Goal: Information Seeking & Learning: Learn about a topic

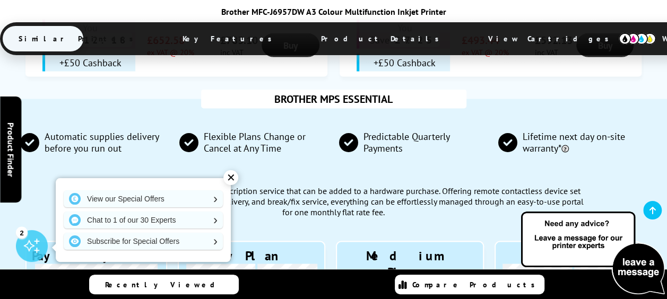
scroll to position [1009, 0]
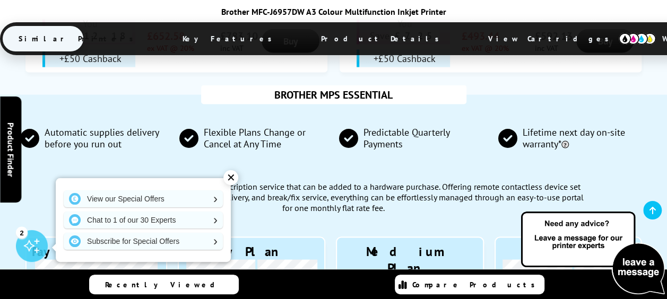
click at [232, 176] on div "✕" at bounding box center [231, 177] width 15 height 15
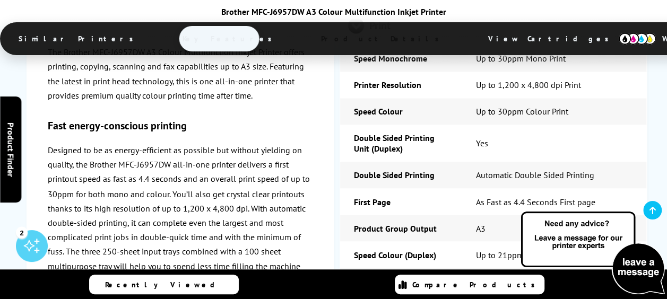
scroll to position [2867, 0]
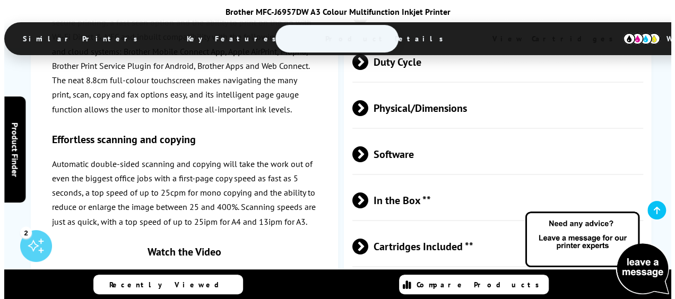
scroll to position [3809, 0]
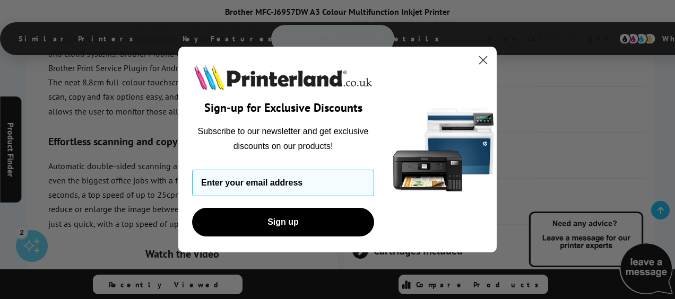
click at [485, 62] on icon "Close dialog" at bounding box center [483, 59] width 7 height 7
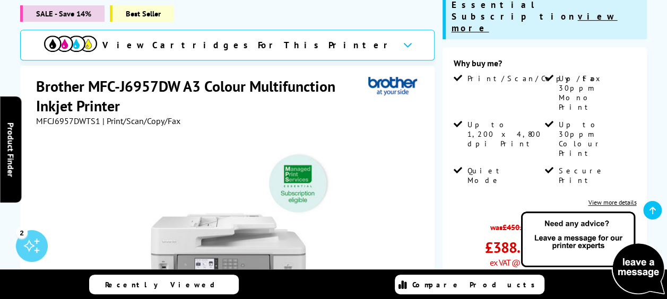
scroll to position [106, 0]
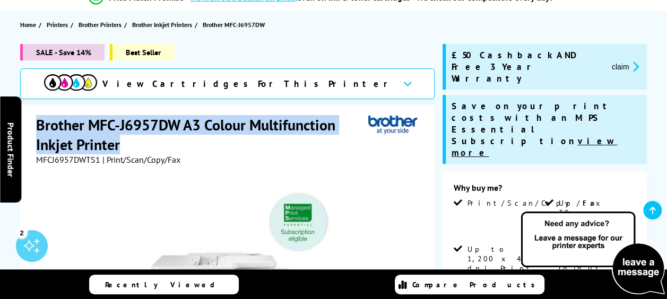
drag, startPoint x: 37, startPoint y: 123, endPoint x: 118, endPoint y: 142, distance: 82.9
click at [118, 142] on h1 "Brother MFC-J6957DW A3 Colour Multifunction Inkjet Printer" at bounding box center [202, 134] width 333 height 39
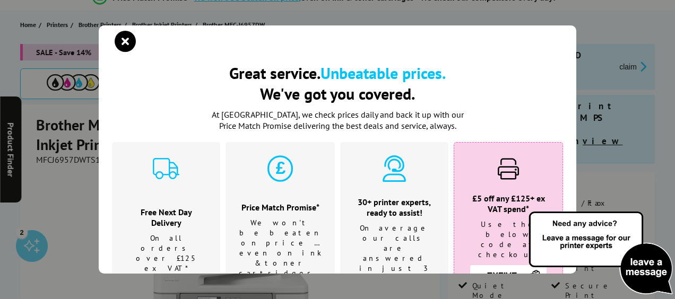
drag, startPoint x: 118, startPoint y: 142, endPoint x: 76, endPoint y: 139, distance: 41.5
drag, startPoint x: 76, startPoint y: 139, endPoint x: 125, endPoint y: 40, distance: 110.0
click at [125, 40] on icon "close modal" at bounding box center [125, 41] width 21 height 21
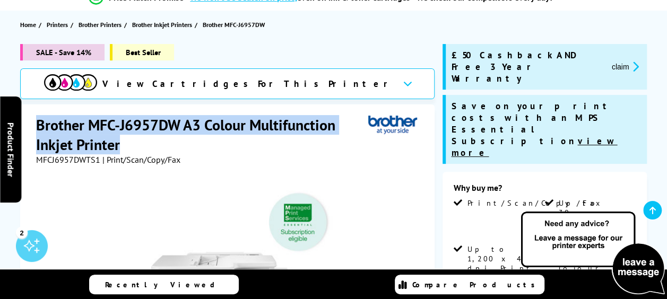
drag, startPoint x: 117, startPoint y: 145, endPoint x: 38, endPoint y: 125, distance: 81.5
click at [38, 125] on h1 "Brother MFC-J6957DW A3 Colour Multifunction Inkjet Printer" at bounding box center [202, 134] width 333 height 39
drag, startPoint x: 38, startPoint y: 125, endPoint x: 82, endPoint y: 126, distance: 44.1
copy h1 "Brother MFC-J6957DW A3 Colour Multifunction Inkjet Printer"
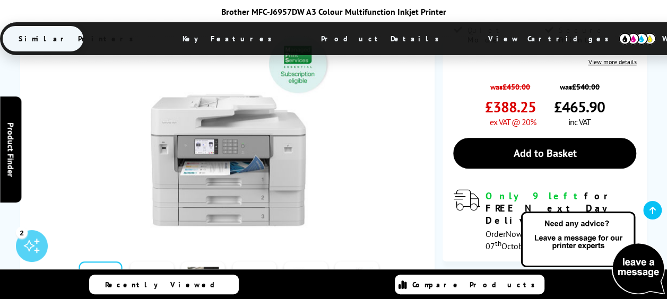
scroll to position [319, 0]
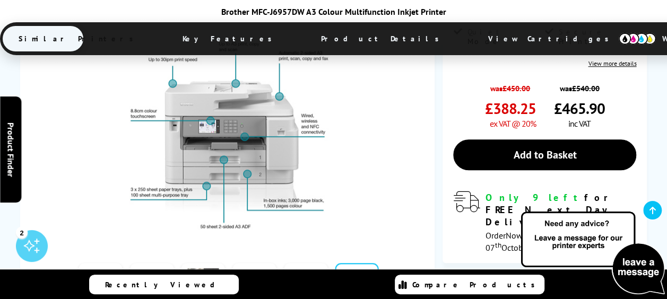
scroll to position [372, 0]
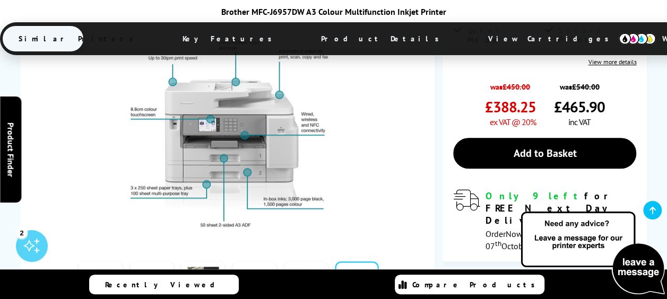
click at [153, 262] on link at bounding box center [152, 284] width 44 height 45
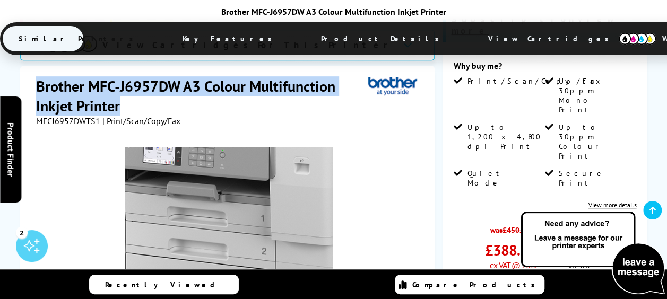
scroll to position [212, 0]
